Goal: Transaction & Acquisition: Book appointment/travel/reservation

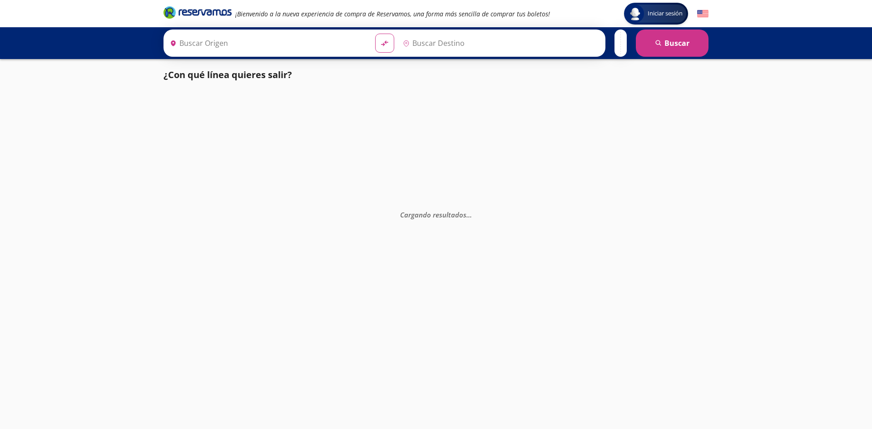
type input "[GEOGRAPHIC_DATA], [GEOGRAPHIC_DATA]"
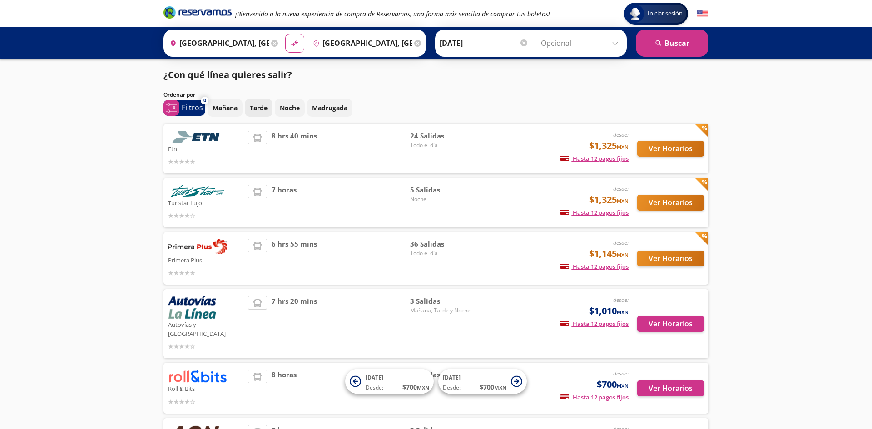
click at [259, 106] on p "Tarde" at bounding box center [259, 108] width 18 height 10
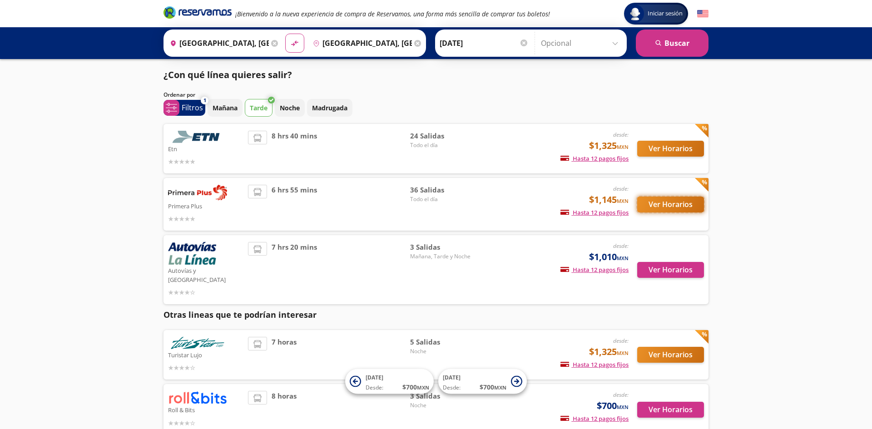
click at [665, 204] on button "Ver Horarios" at bounding box center [670, 205] width 67 height 16
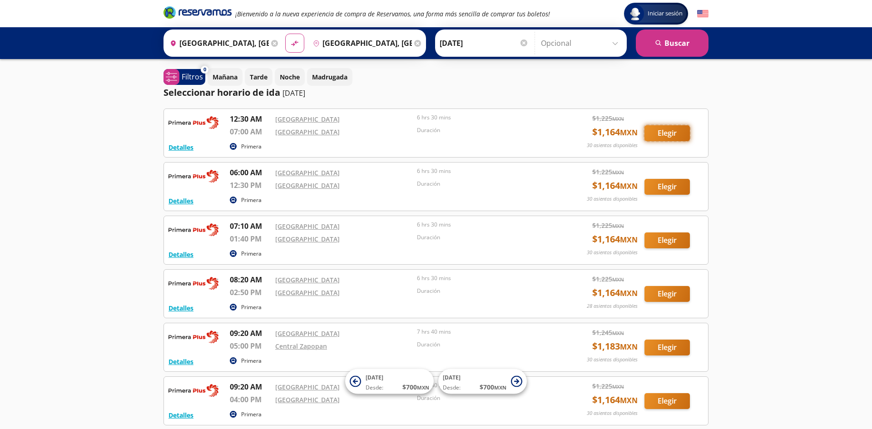
click at [663, 130] on button "Elegir" at bounding box center [666, 133] width 45 height 16
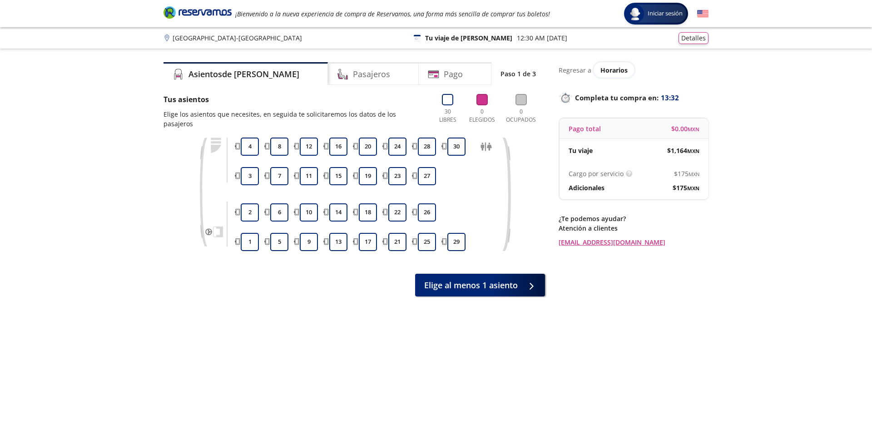
click at [663, 130] on div "Pago total $ 0.00 MXN" at bounding box center [633, 129] width 149 height 20
click at [372, 138] on button "20" at bounding box center [368, 147] width 18 height 18
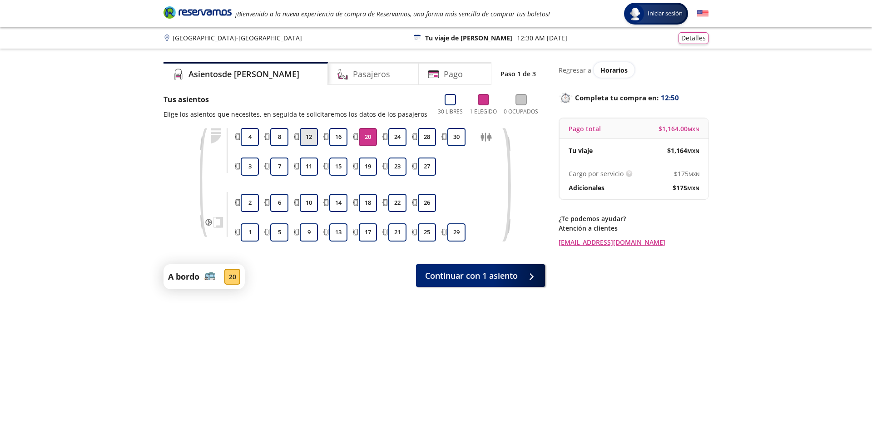
click at [311, 137] on button "12" at bounding box center [309, 137] width 18 height 18
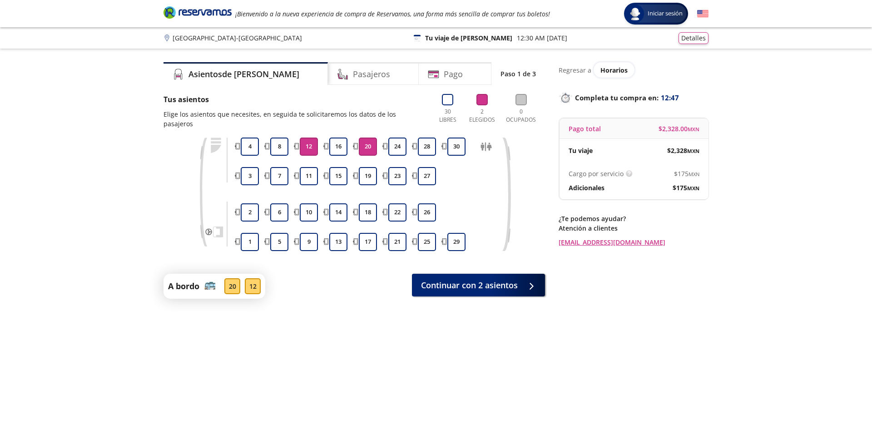
click at [310, 138] on button "12" at bounding box center [309, 147] width 18 height 18
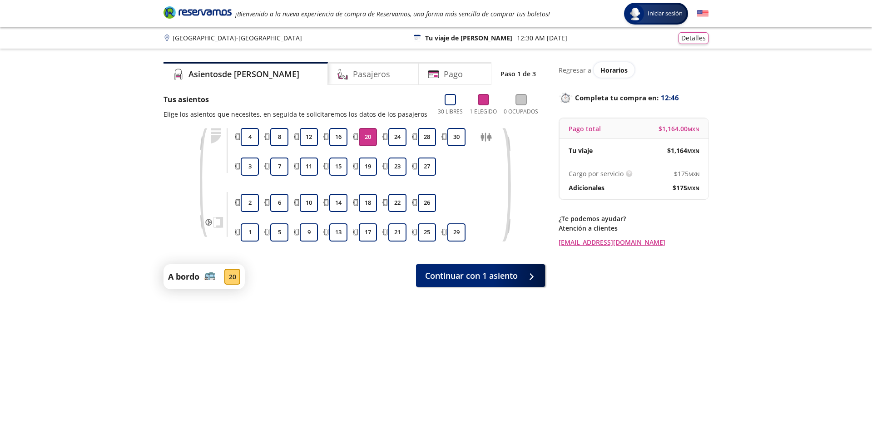
click at [372, 137] on button "20" at bounding box center [368, 137] width 18 height 18
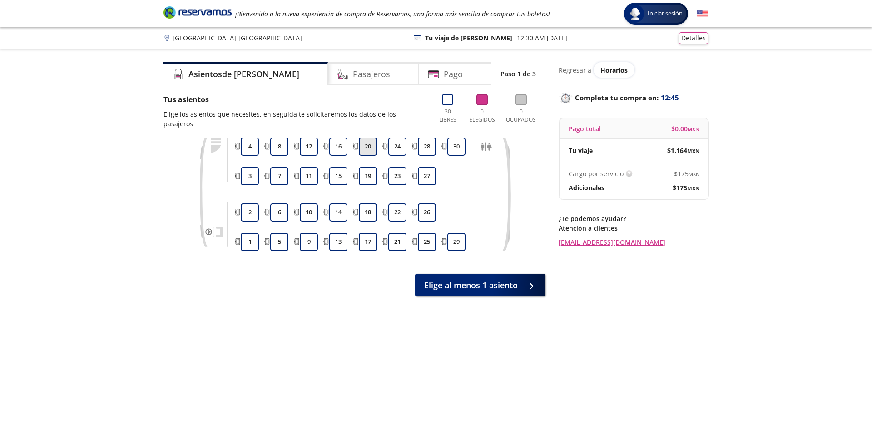
click at [372, 138] on button "20" at bounding box center [368, 147] width 18 height 18
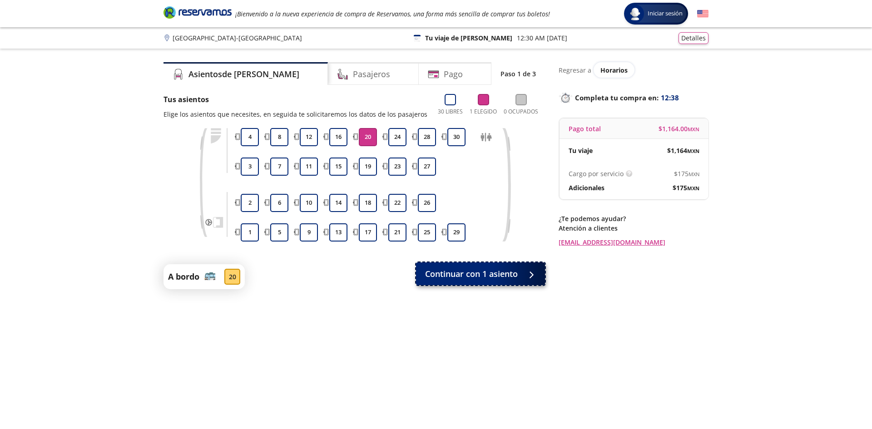
click at [499, 268] on span "Continuar con 1 asiento" at bounding box center [471, 274] width 93 height 12
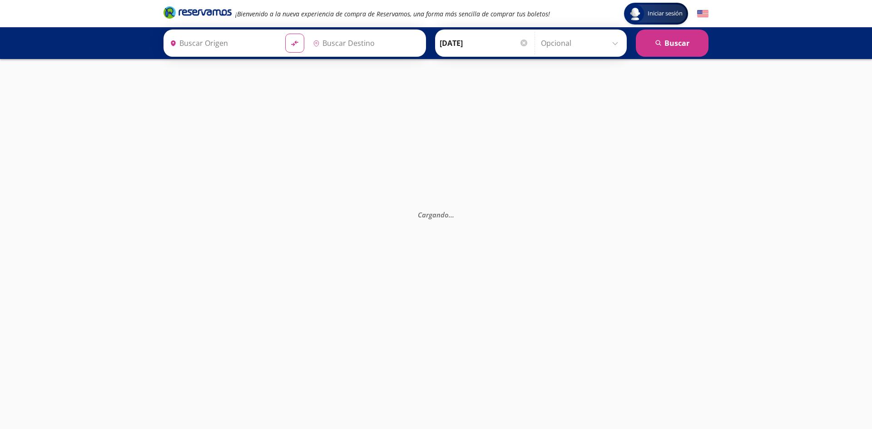
type input "[GEOGRAPHIC_DATA], [GEOGRAPHIC_DATA]"
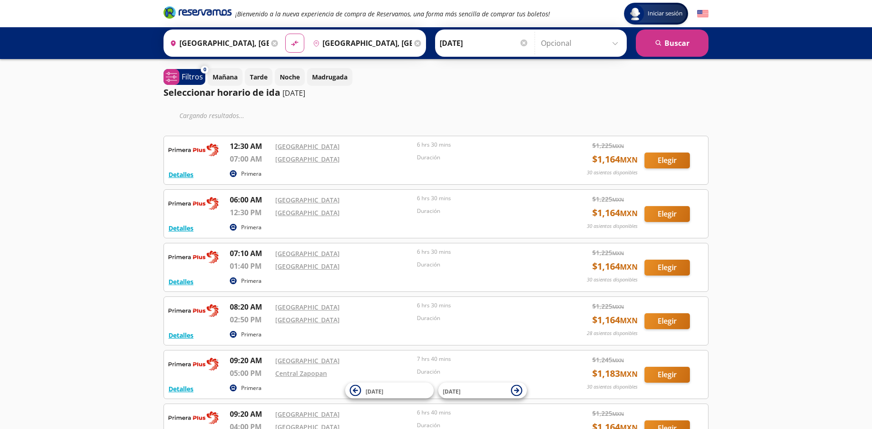
click at [581, 45] on input "Opcional" at bounding box center [581, 43] width 81 height 23
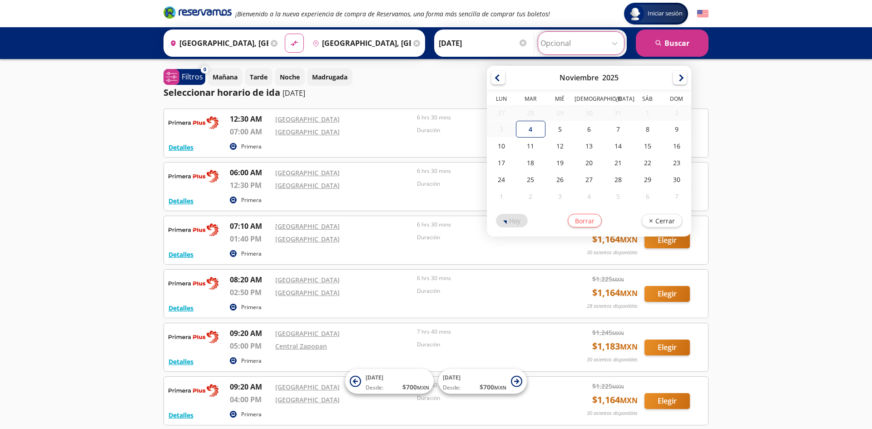
click at [429, 116] on p "6 hrs 30 mins" at bounding box center [485, 118] width 137 height 8
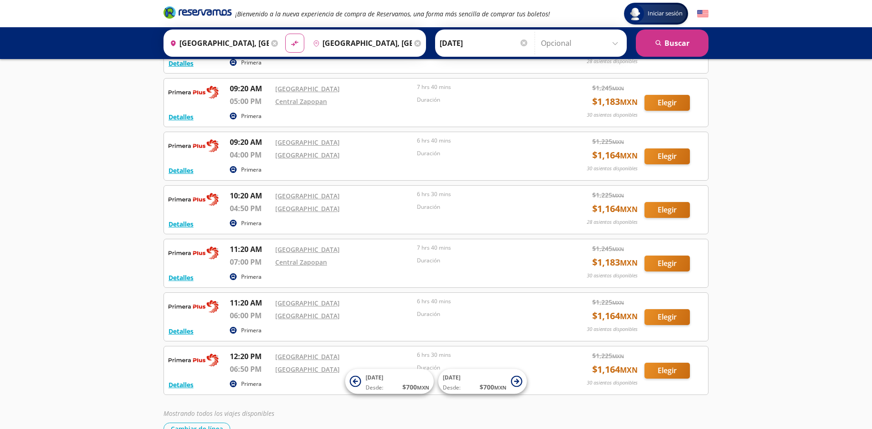
scroll to position [11, 0]
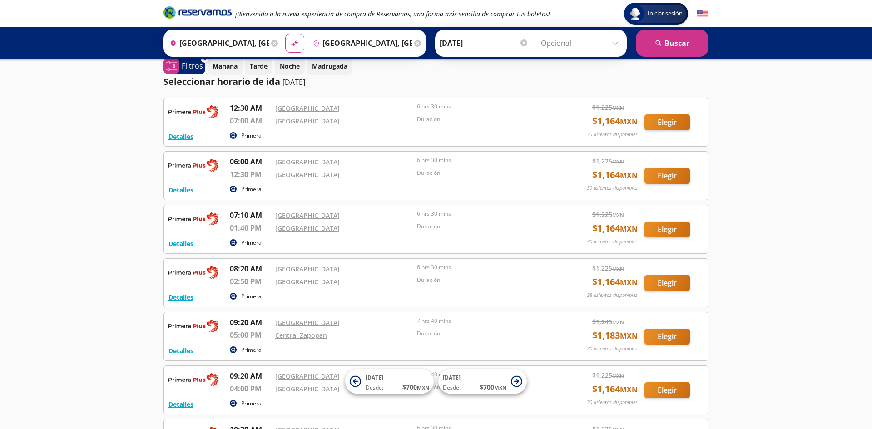
click at [269, 46] on input "[GEOGRAPHIC_DATA], [GEOGRAPHIC_DATA]" at bounding box center [217, 43] width 103 height 23
click at [419, 128] on div "Duración" at bounding box center [485, 122] width 137 height 14
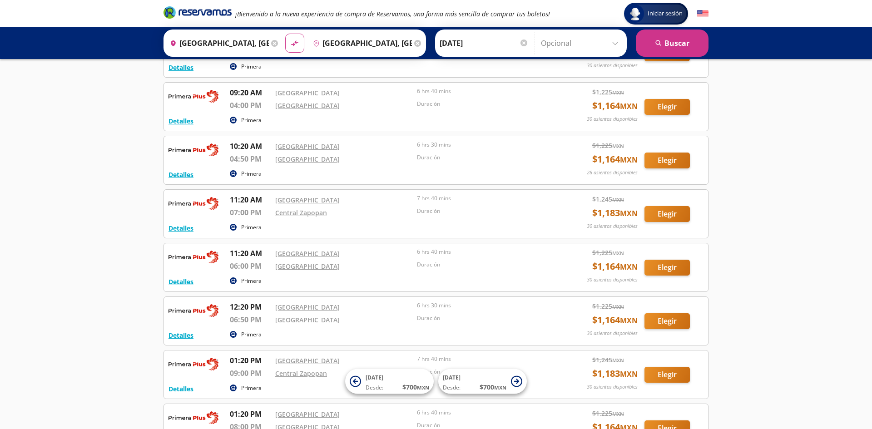
scroll to position [0, 0]
